Goal: Task Accomplishment & Management: Use online tool/utility

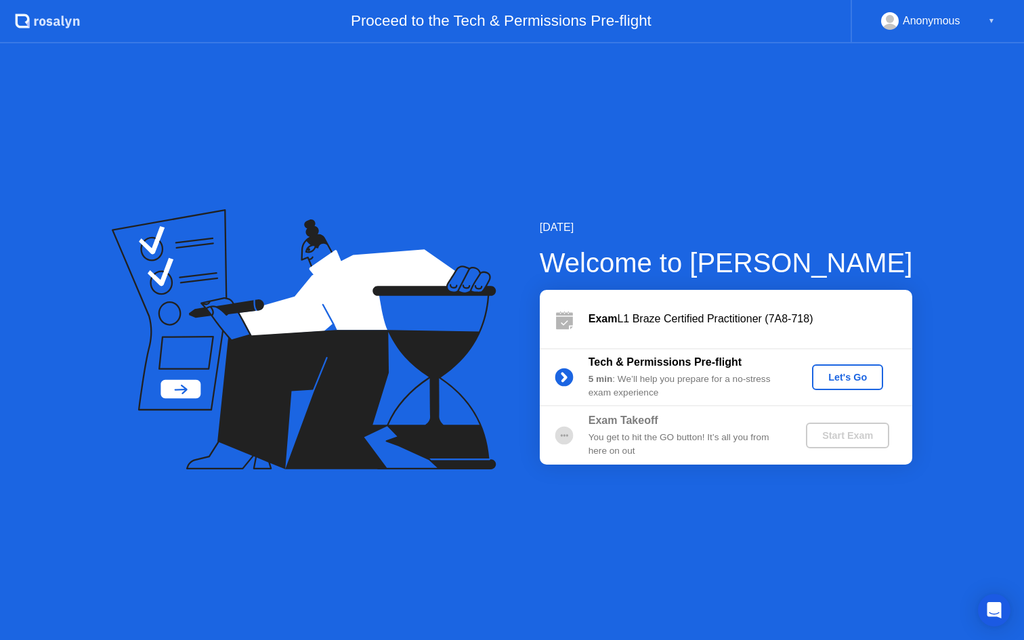
click at [834, 381] on div "Let's Go" at bounding box center [847, 377] width 60 height 11
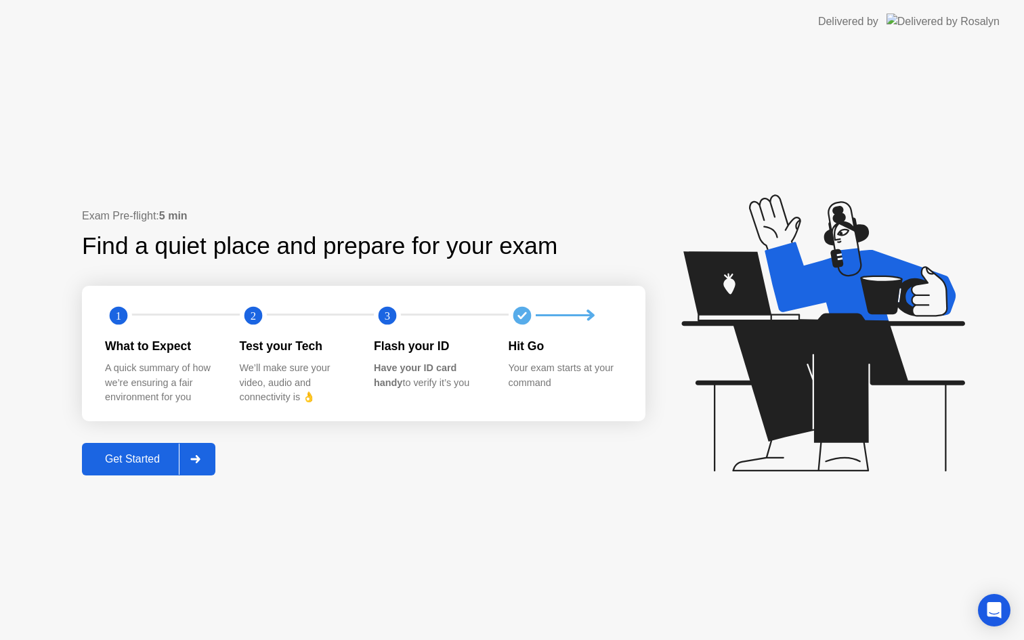
click at [139, 462] on div "Get Started" at bounding box center [132, 459] width 93 height 12
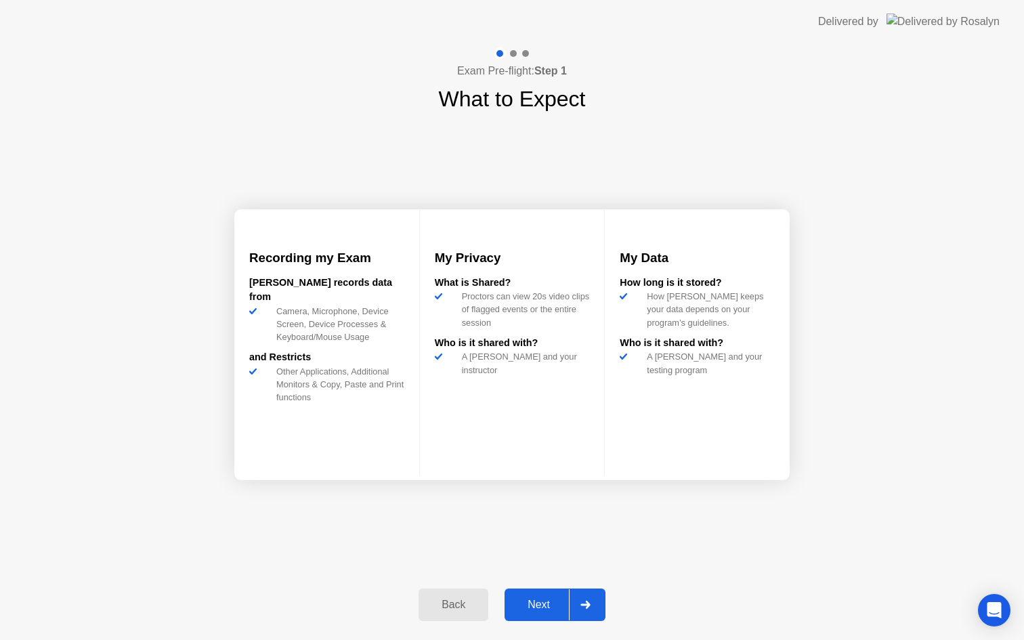
click at [540, 605] on div "Next" at bounding box center [539, 605] width 60 height 12
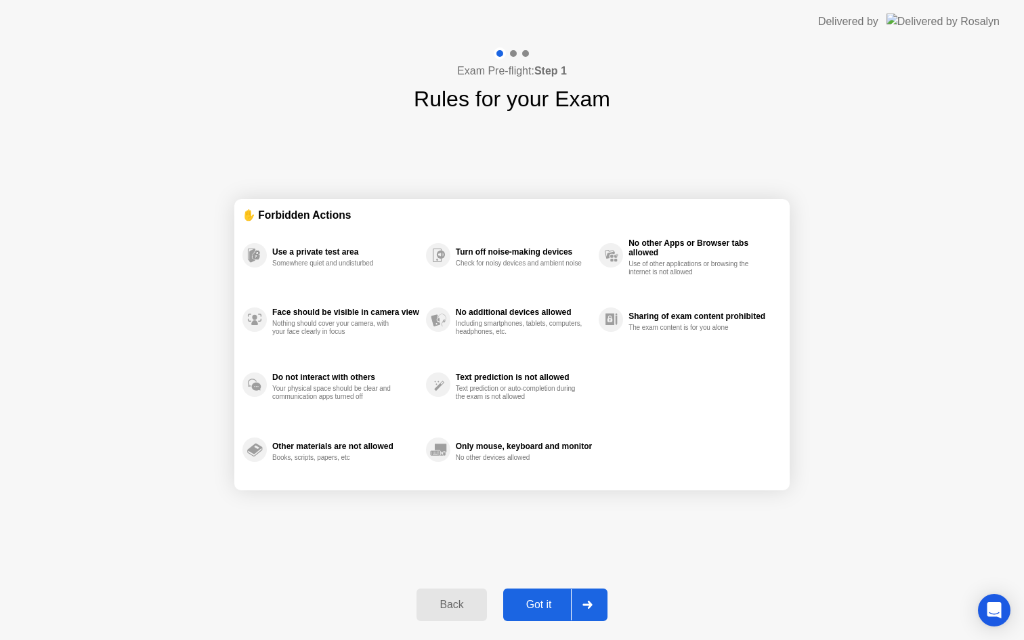
click at [544, 603] on div "Got it" at bounding box center [539, 605] width 64 height 12
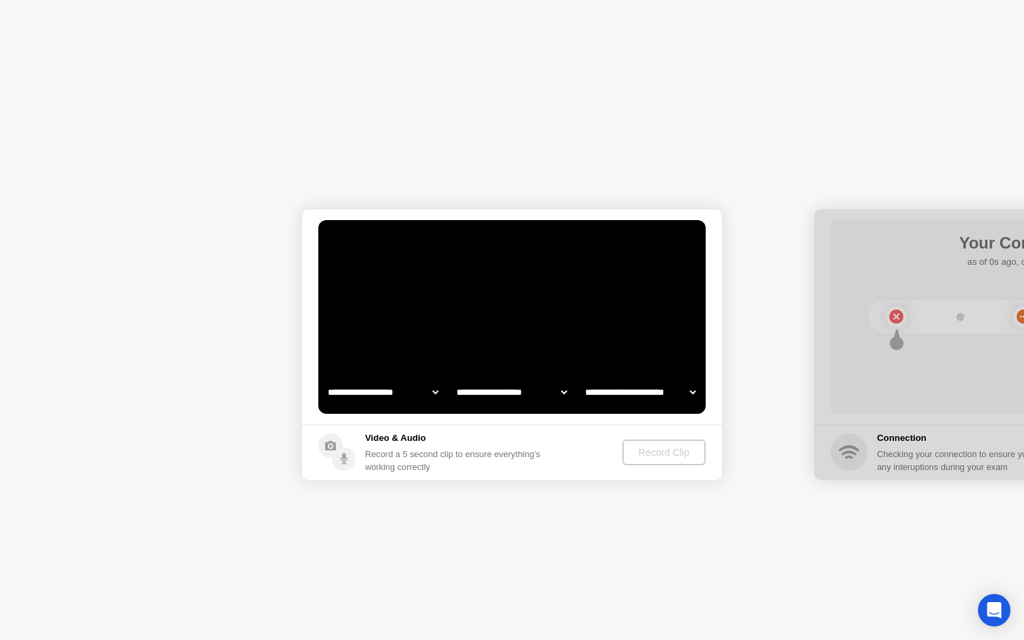
select select "**********"
select select "*******"
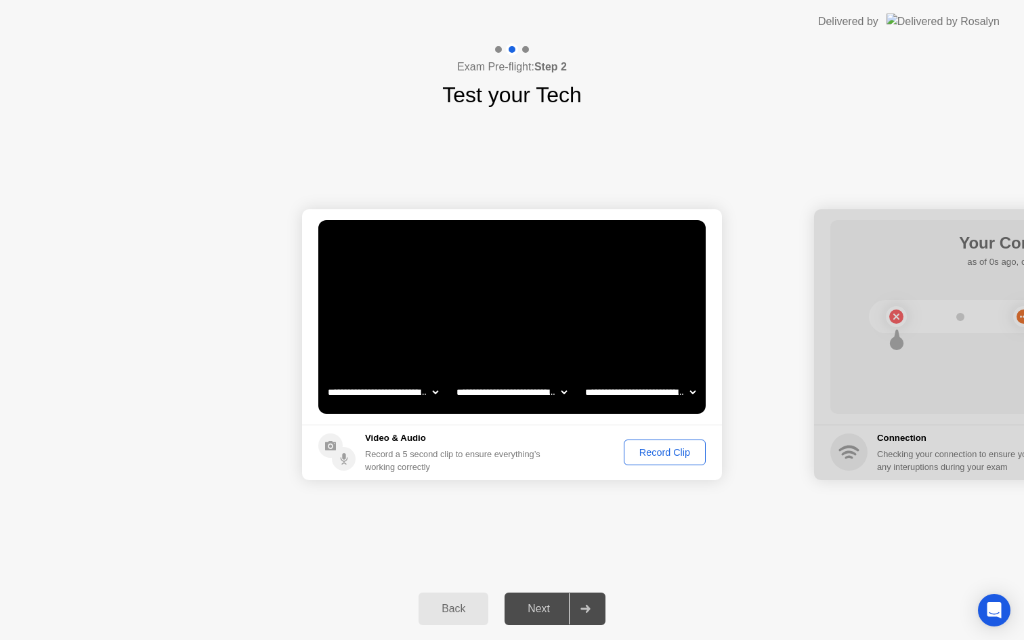
click at [662, 452] on div "Record Clip" at bounding box center [664, 452] width 72 height 11
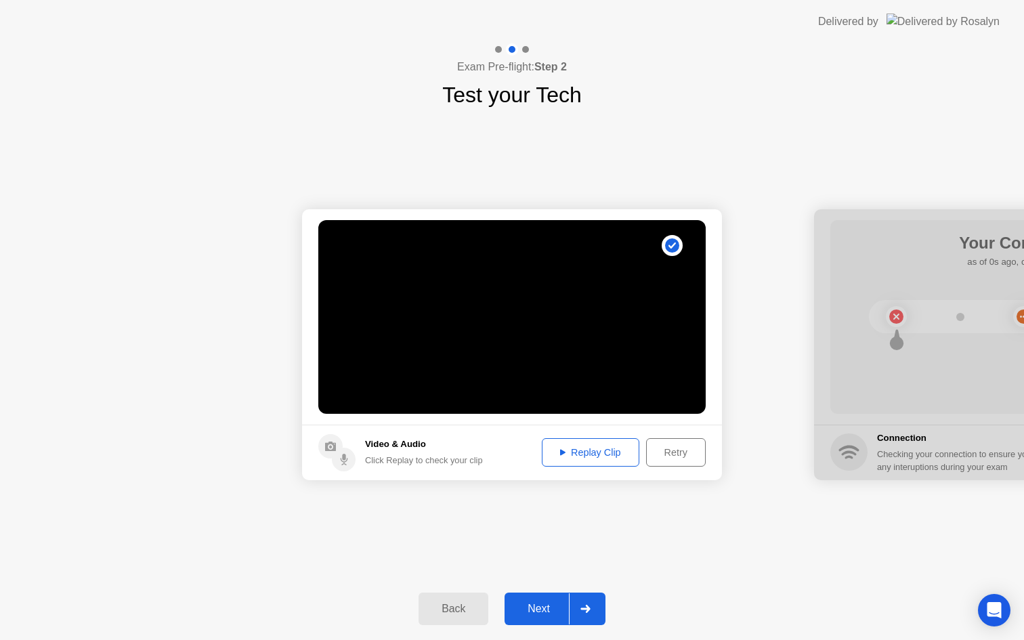
click at [546, 456] on div "Replay Clip" at bounding box center [590, 452] width 88 height 11
click at [669, 454] on div "Retry" at bounding box center [676, 452] width 50 height 11
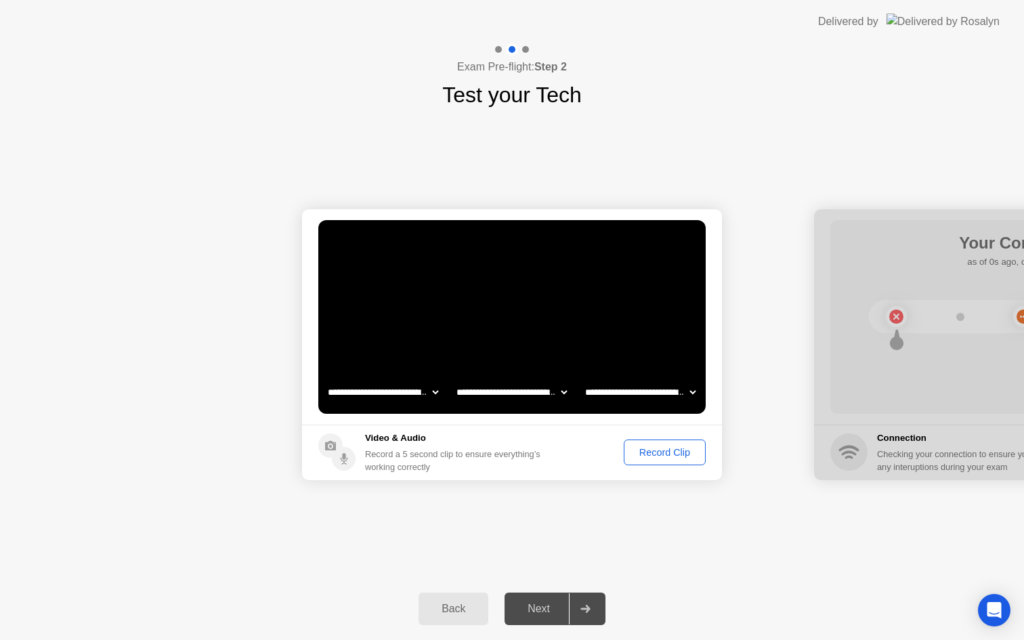
click at [659, 453] on div "Record Clip" at bounding box center [664, 452] width 72 height 11
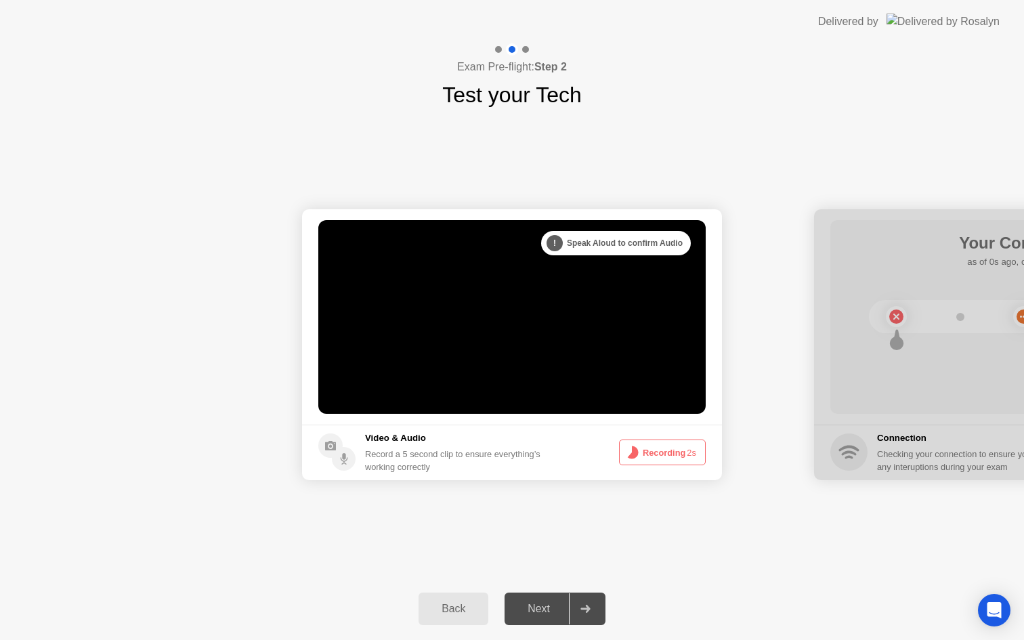
click at [651, 455] on button "Recording 2s" at bounding box center [662, 452] width 87 height 26
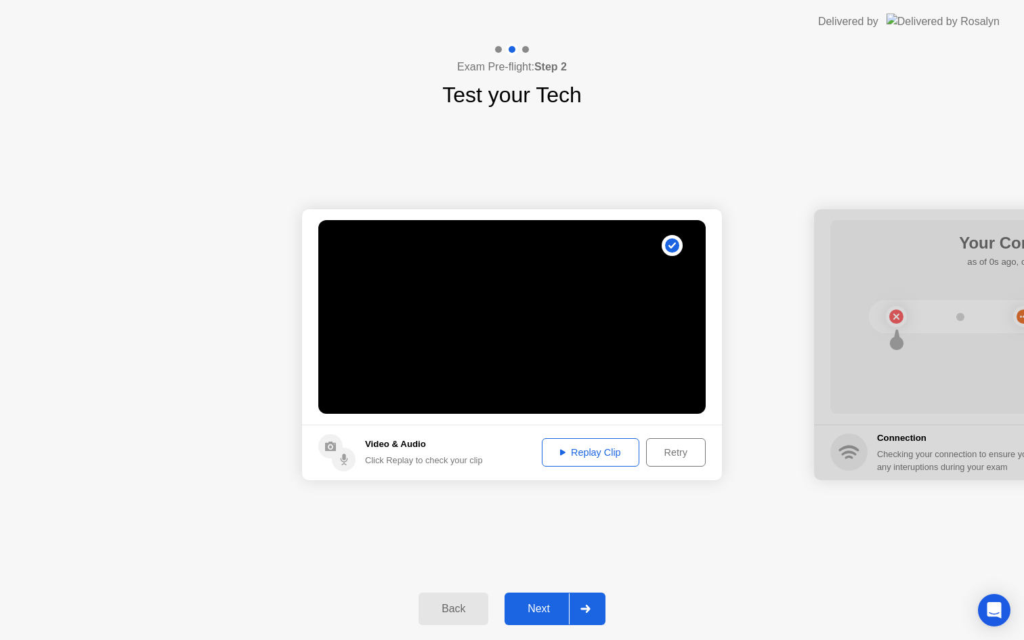
click at [592, 457] on div "Replay Clip" at bounding box center [590, 452] width 88 height 11
click at [543, 610] on div "Next" at bounding box center [539, 609] width 60 height 12
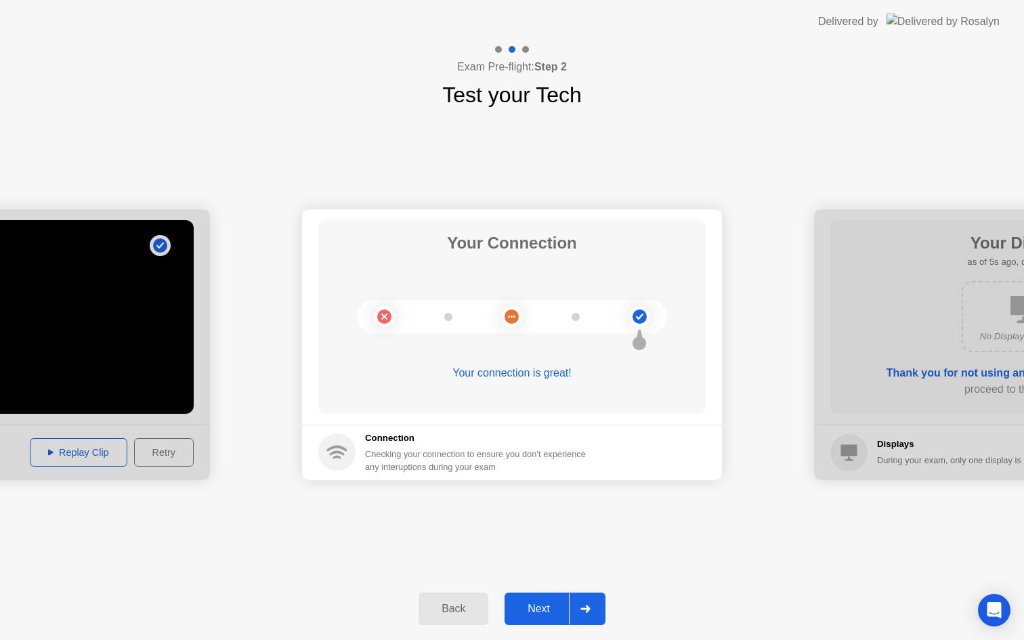
click at [547, 615] on div "Next" at bounding box center [539, 609] width 60 height 12
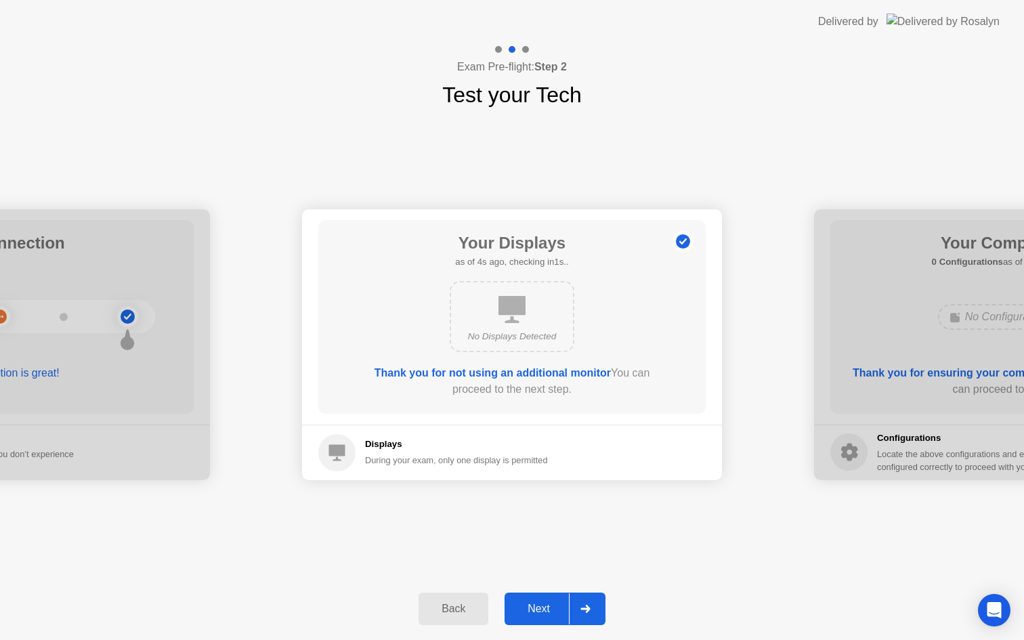
click at [530, 605] on div "Next" at bounding box center [539, 609] width 60 height 12
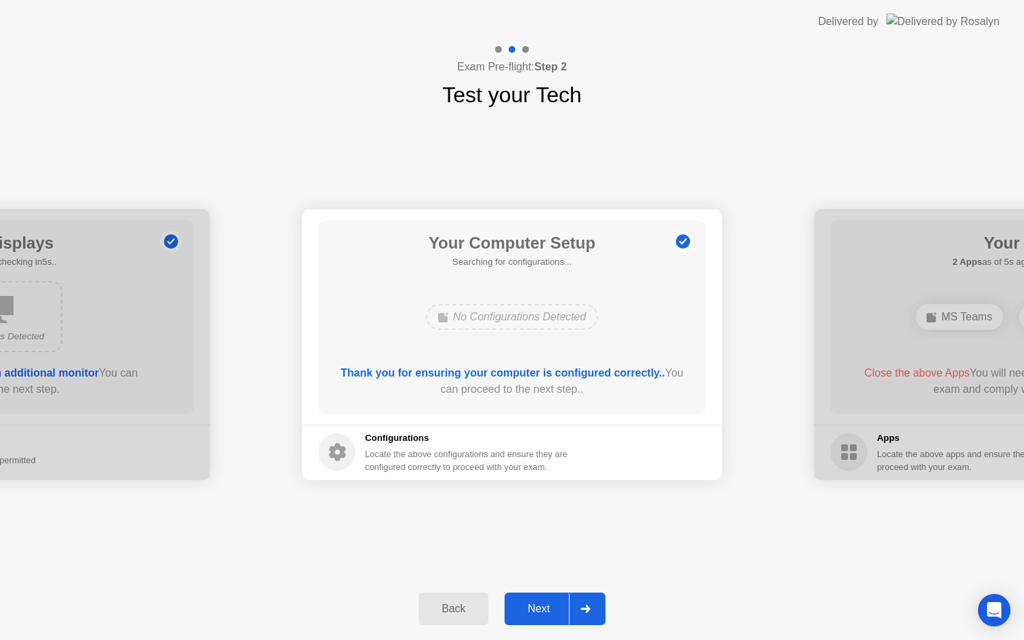
click at [545, 610] on div "Next" at bounding box center [539, 609] width 60 height 12
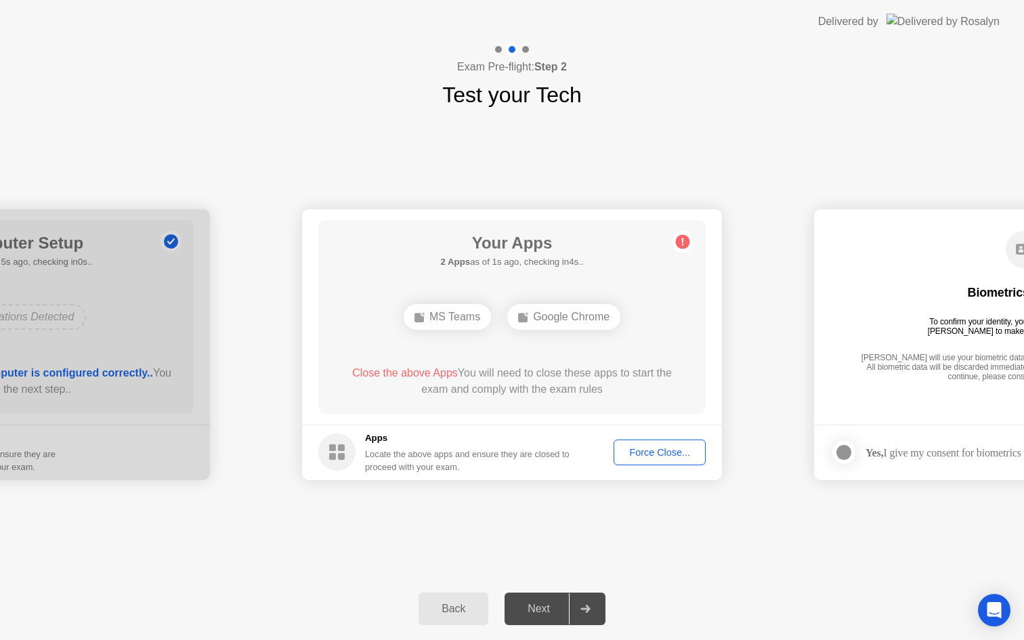
click at [674, 344] on div "Your Apps 2 Apps as of 1s ago, checking in4s.. MS Teams Google Chrome Close the…" at bounding box center [511, 317] width 387 height 194
click at [418, 380] on div "Close the above Apps You will need to close these apps to start the exam and co…" at bounding box center [512, 381] width 349 height 33
click at [595, 265] on div "Your Apps 1 App as of 4s ago, checking in1s.. MS Teams Close the above App You …" at bounding box center [511, 317] width 387 height 194
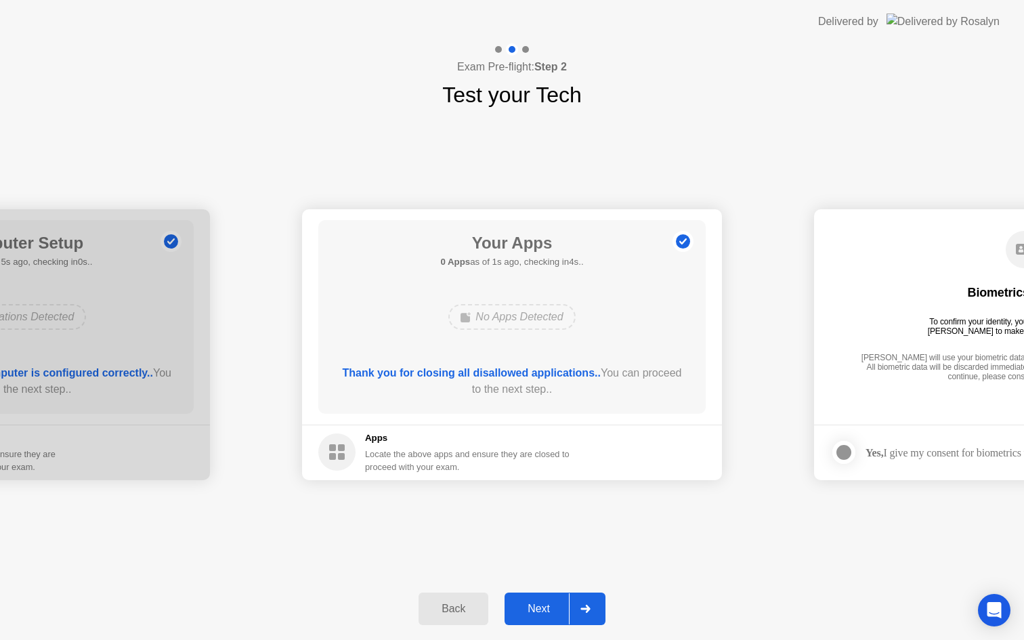
click at [533, 617] on button "Next" at bounding box center [554, 608] width 101 height 33
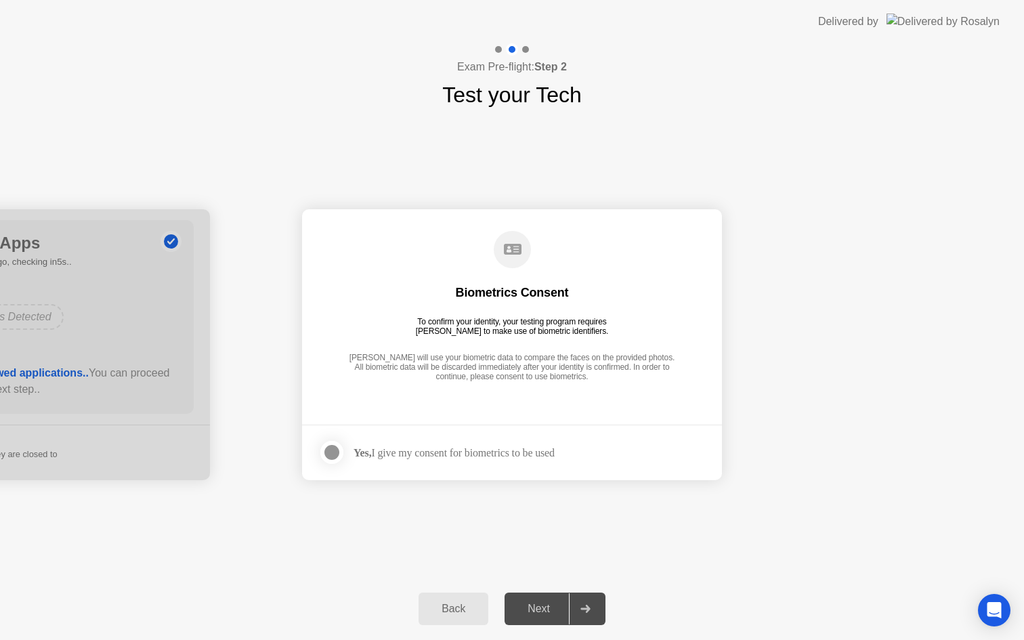
click at [397, 457] on div "Yes, I give my consent for biometrics to be used" at bounding box center [453, 452] width 201 height 13
click at [330, 454] on div at bounding box center [332, 452] width 16 height 16
click at [538, 603] on div "Next" at bounding box center [539, 609] width 60 height 12
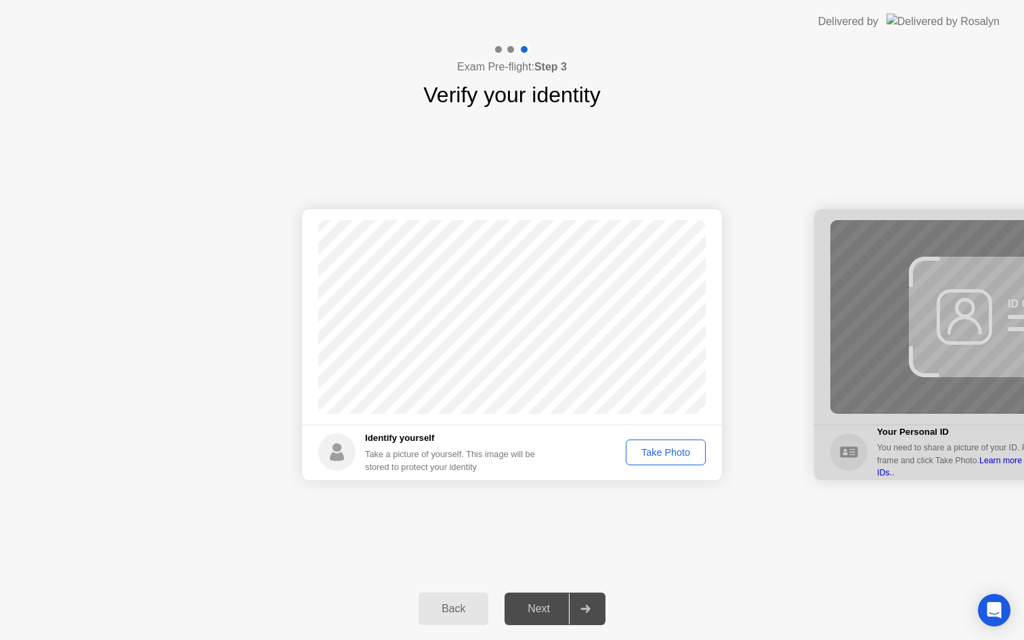
click at [674, 451] on div "Take Photo" at bounding box center [665, 452] width 70 height 11
click at [532, 609] on div "Next" at bounding box center [539, 609] width 60 height 12
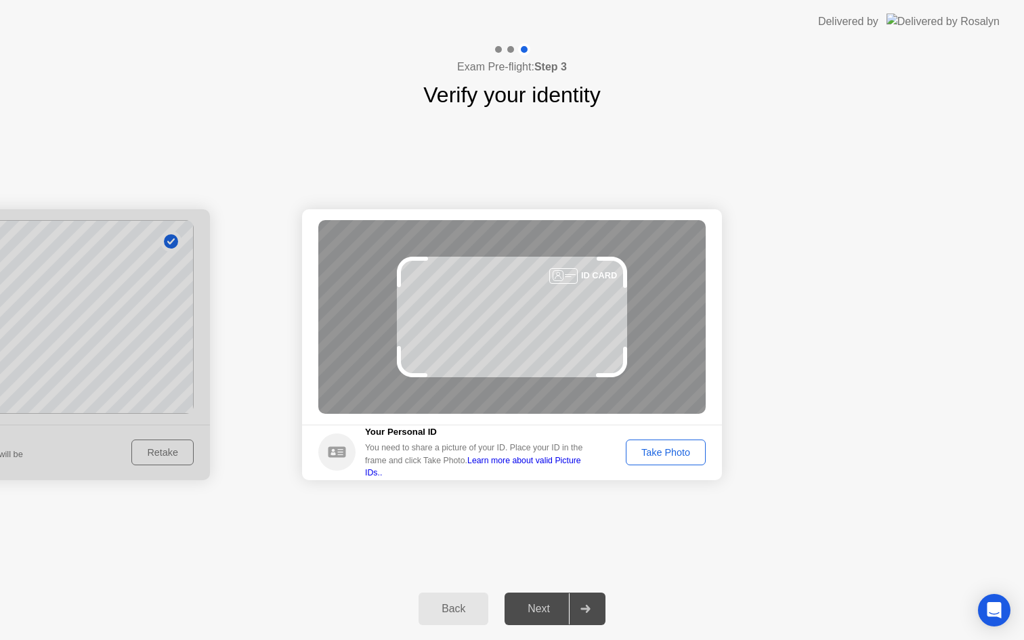
click at [655, 456] on div "Take Photo" at bounding box center [665, 452] width 70 height 11
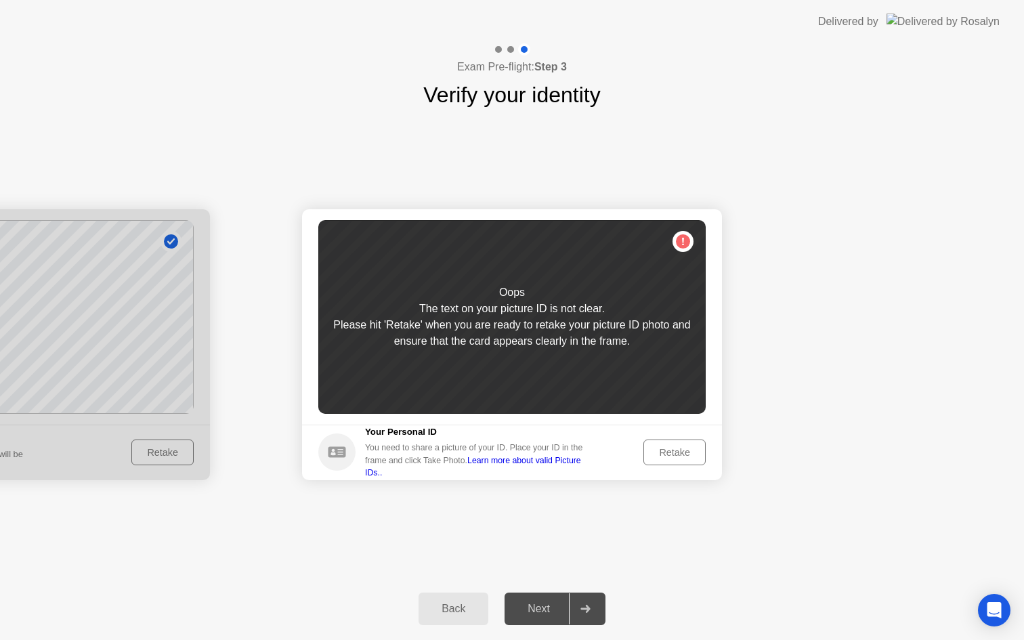
click at [653, 456] on div "Retake" at bounding box center [674, 452] width 53 height 11
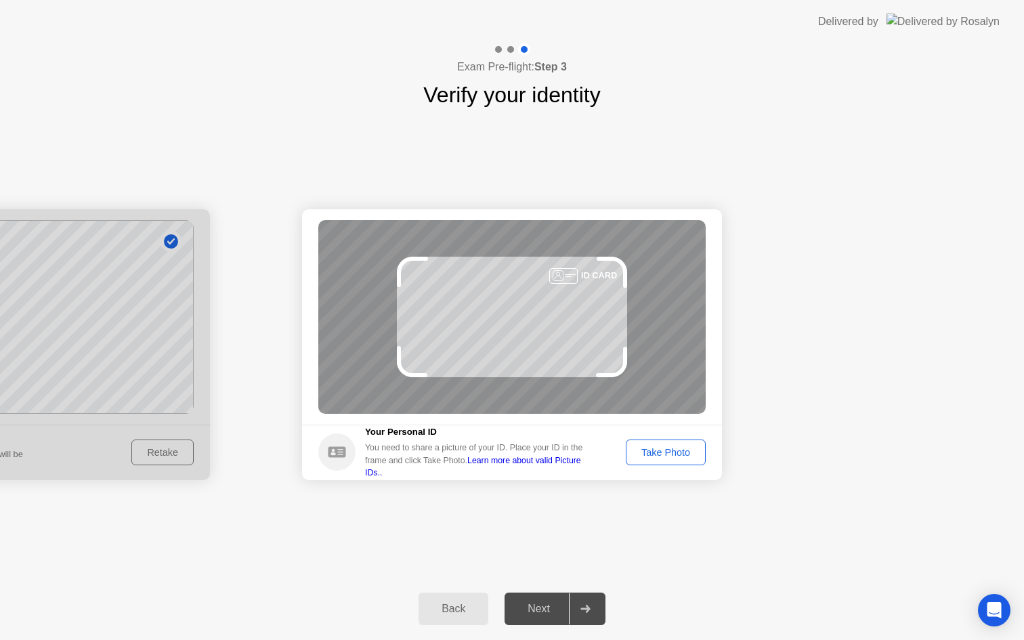
click at [653, 456] on div "Take Photo" at bounding box center [665, 452] width 70 height 11
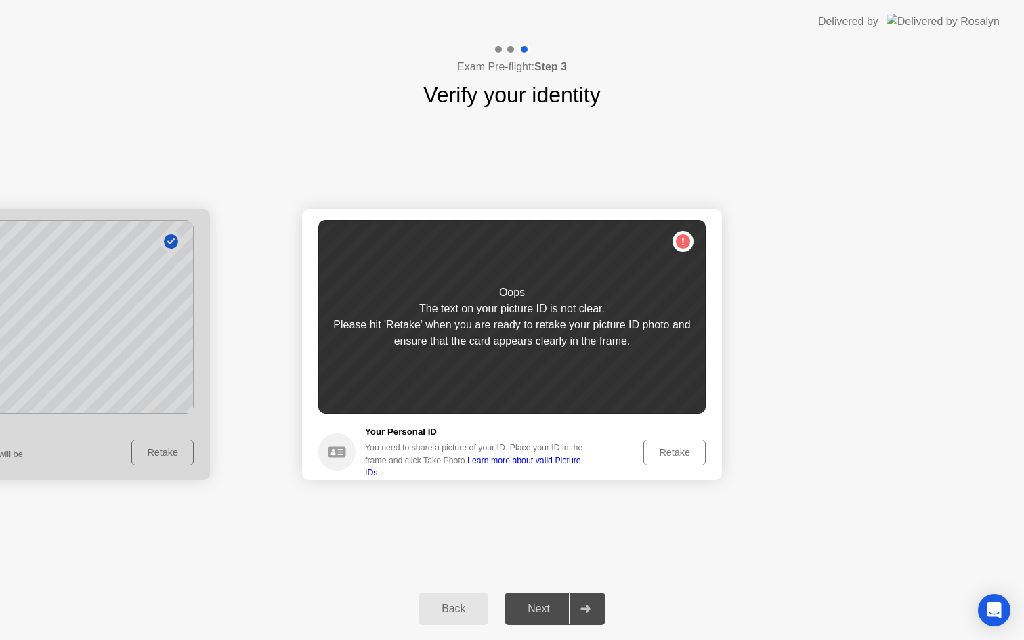
click at [669, 450] on div "Retake" at bounding box center [674, 452] width 53 height 11
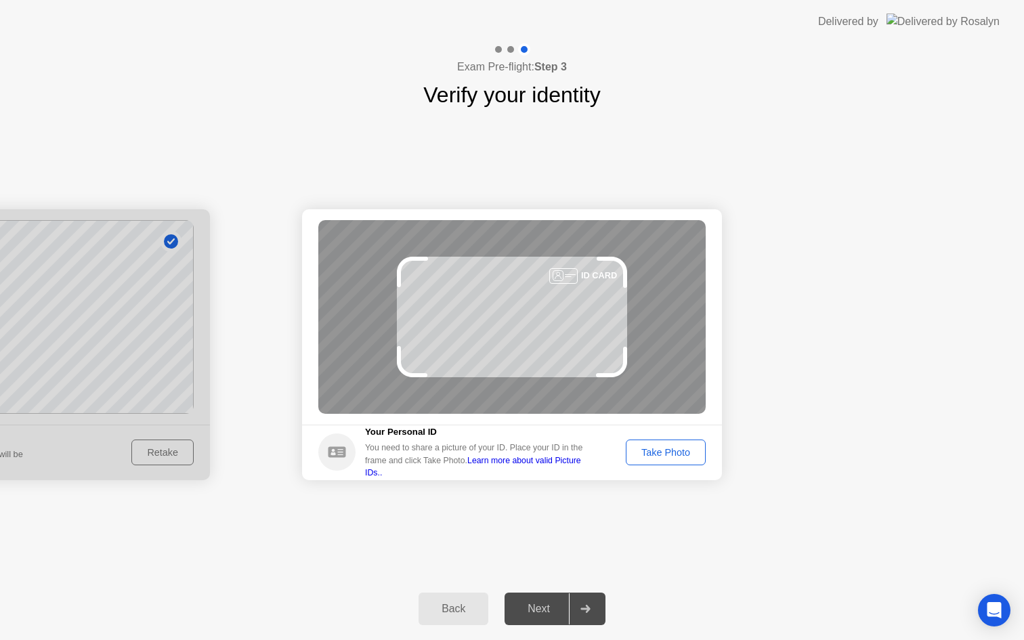
click at [668, 448] on div "Take Photo" at bounding box center [665, 452] width 70 height 11
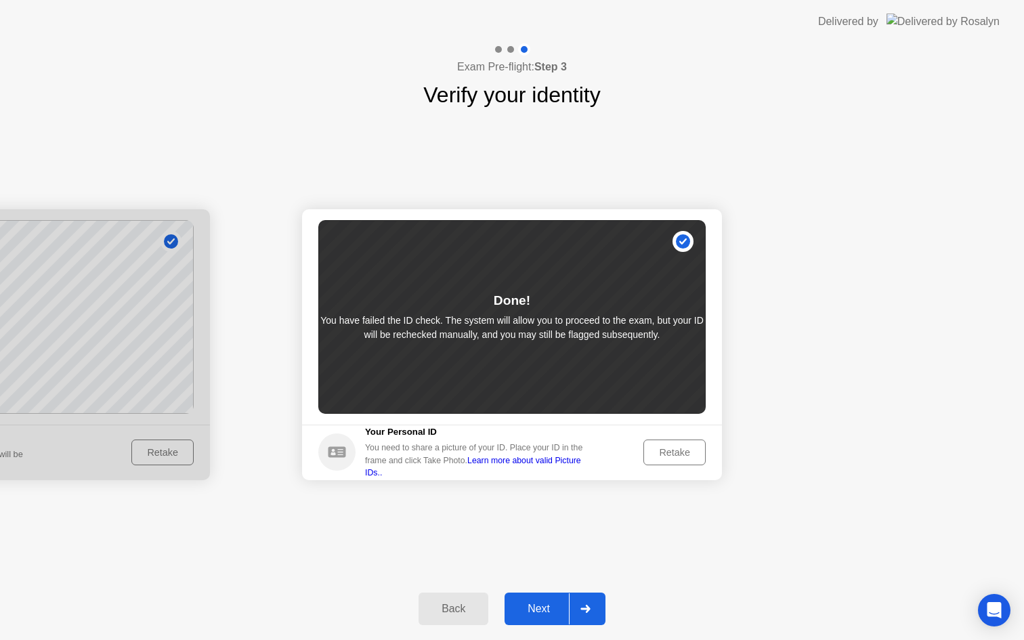
click at [676, 452] on div "Retake" at bounding box center [674, 452] width 53 height 11
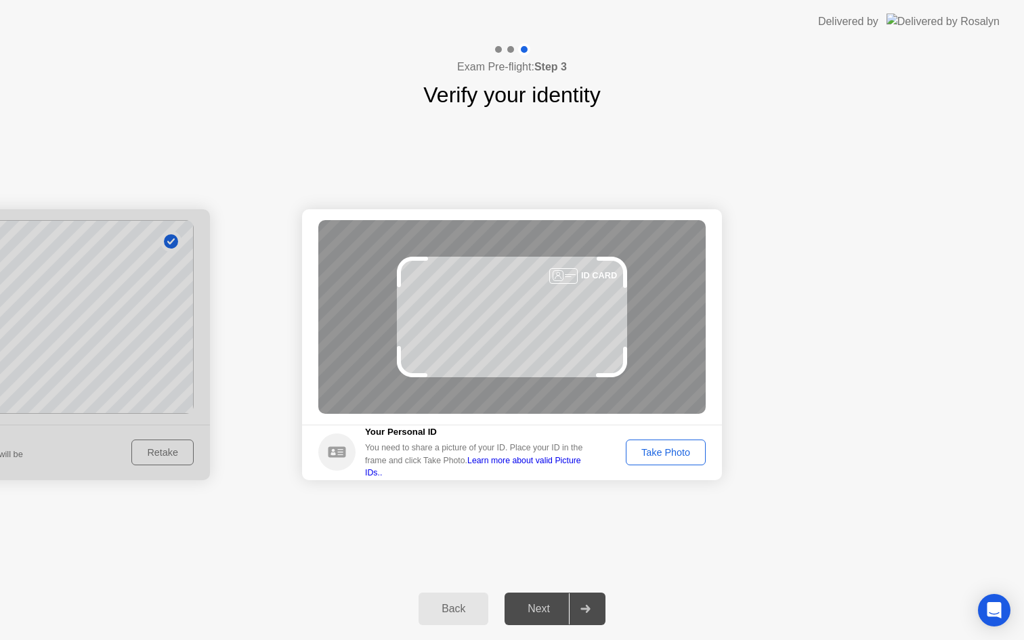
click at [665, 456] on div "Take Photo" at bounding box center [665, 452] width 70 height 11
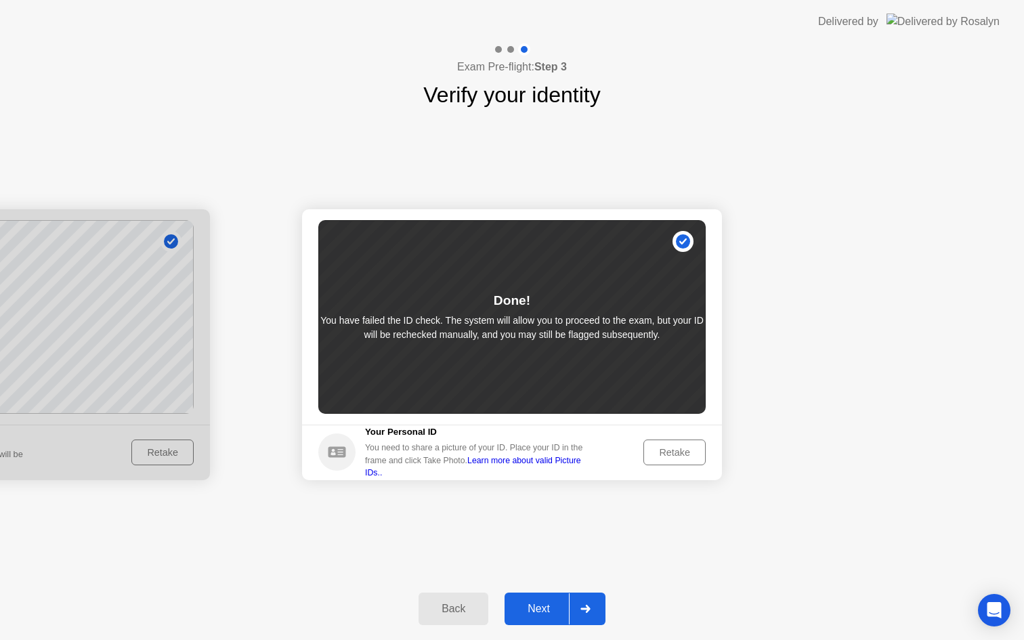
click at [555, 620] on button "Next" at bounding box center [554, 608] width 101 height 33
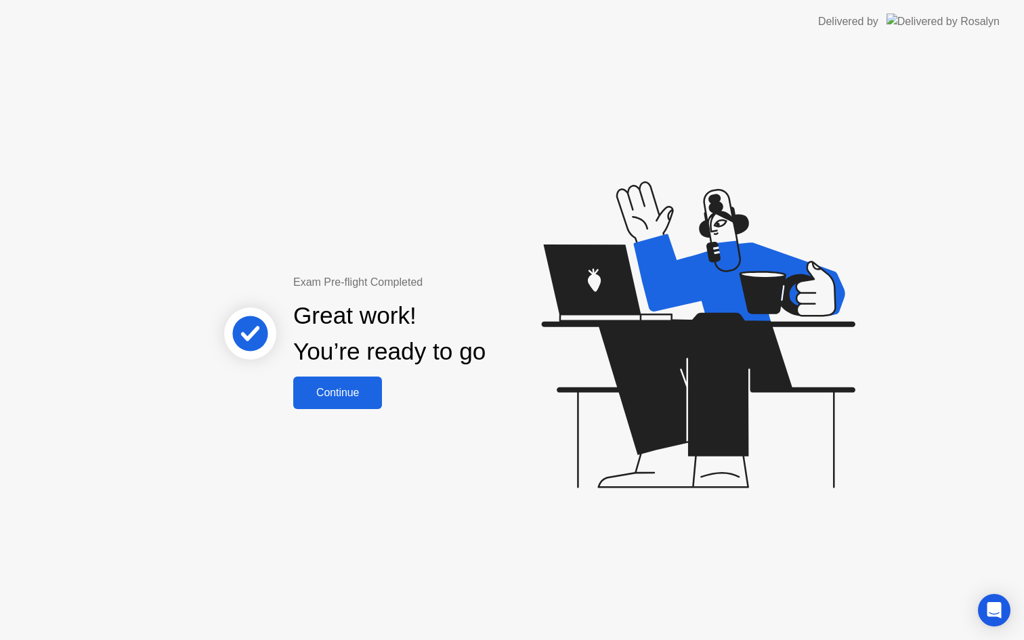
click at [351, 397] on div "Continue" at bounding box center [337, 393] width 81 height 12
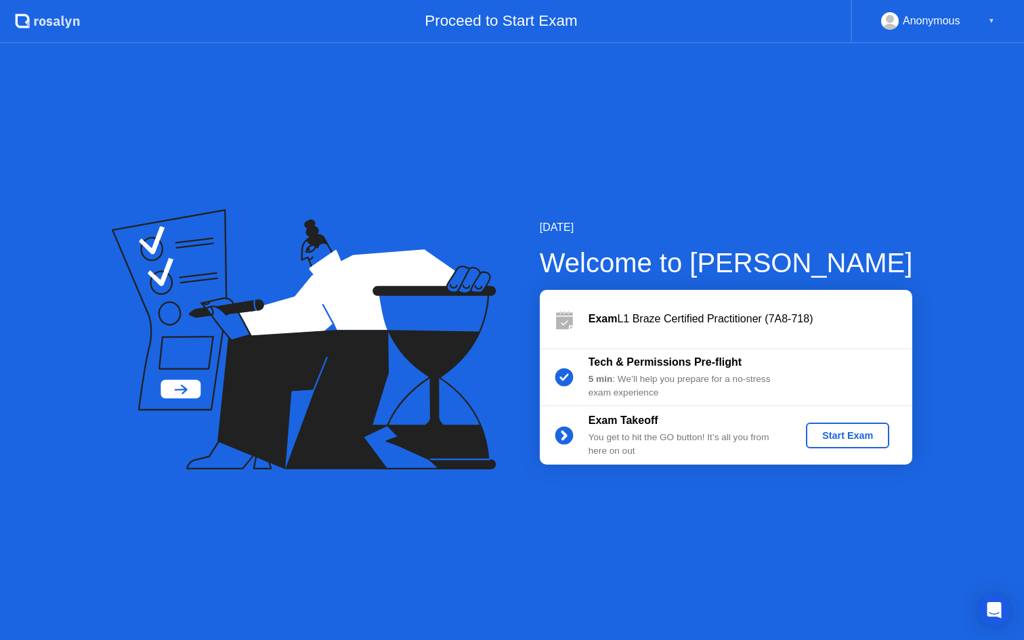
click at [851, 436] on div "Start Exam" at bounding box center [847, 435] width 72 height 11
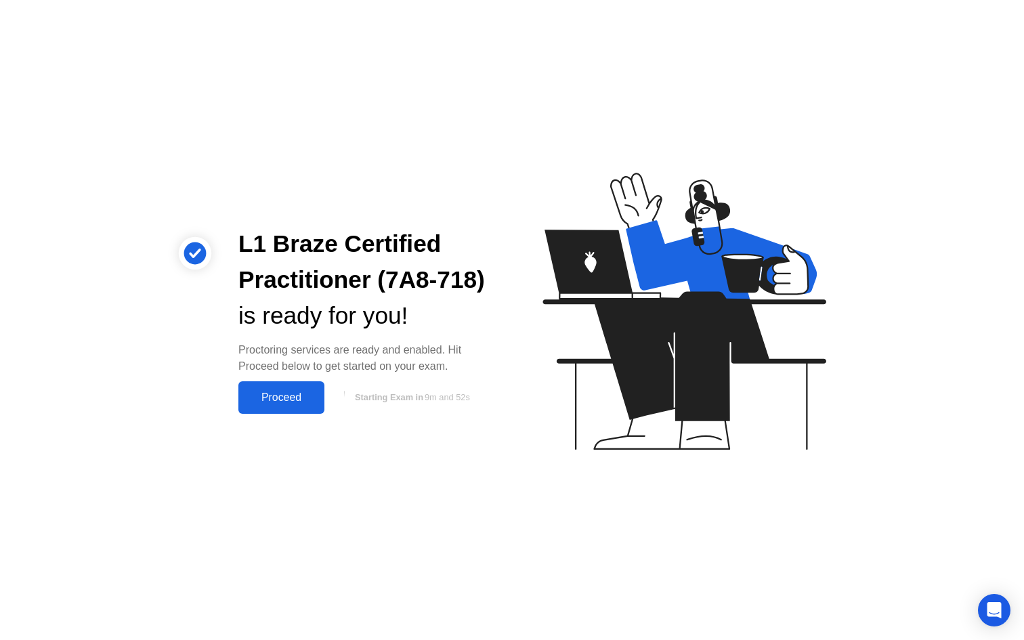
click at [301, 395] on div "Proceed" at bounding box center [281, 397] width 78 height 12
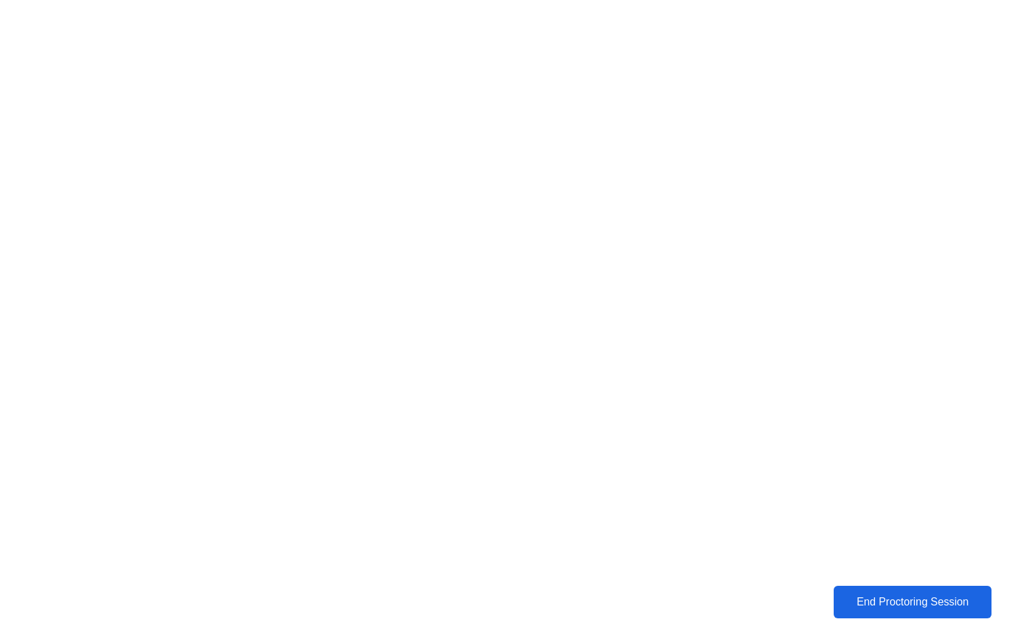
click at [858, 613] on button "End Proctoring Session" at bounding box center [912, 601] width 172 height 35
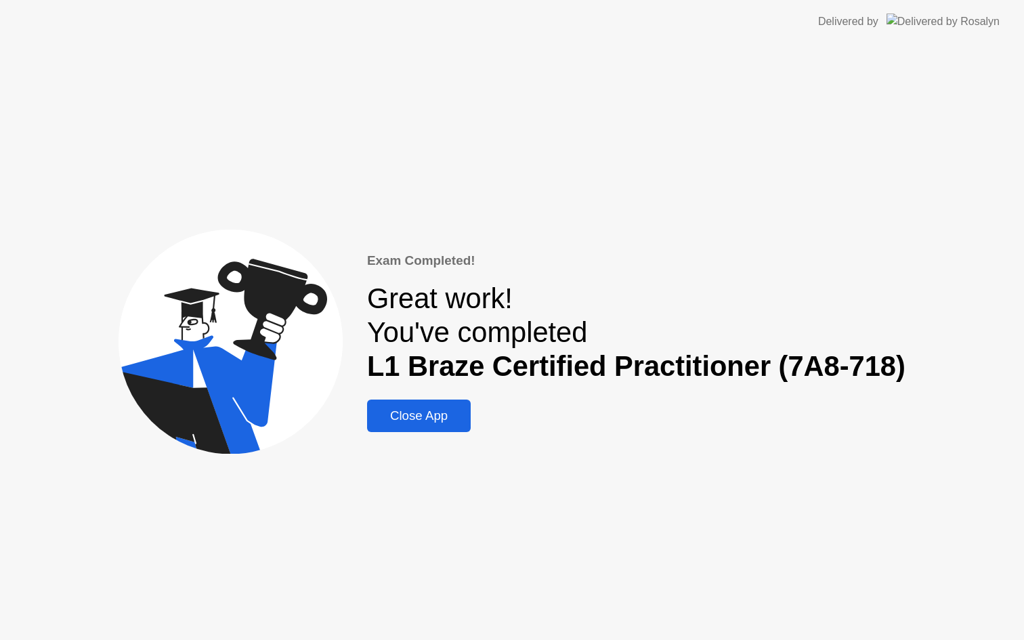
click at [447, 416] on div "Close App" at bounding box center [418, 415] width 95 height 15
